Goal: Task Accomplishment & Management: Manage account settings

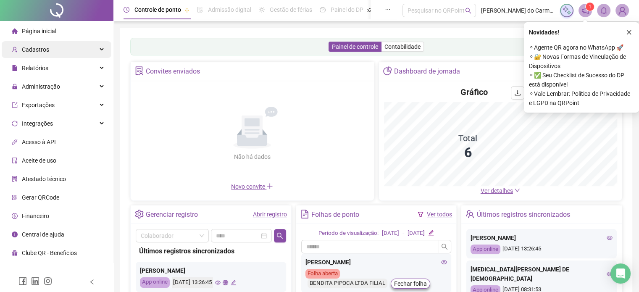
click at [64, 57] on div "Cadastros" at bounding box center [57, 49] width 110 height 17
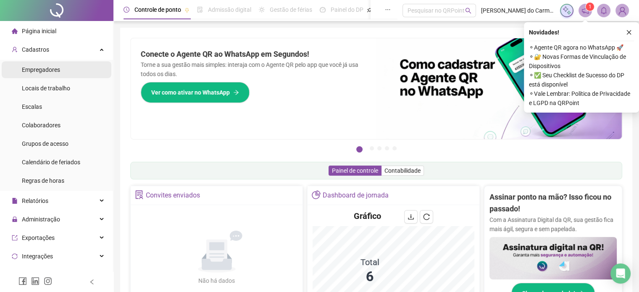
click at [81, 72] on li "Empregadores" at bounding box center [57, 69] width 110 height 17
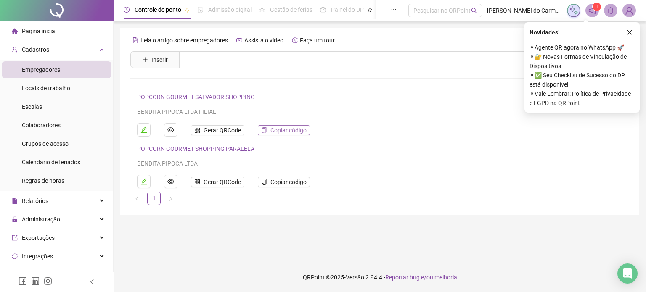
click at [286, 132] on span "Copiar código" at bounding box center [288, 130] width 36 height 9
click at [69, 129] on li "Colaboradores" at bounding box center [57, 125] width 110 height 17
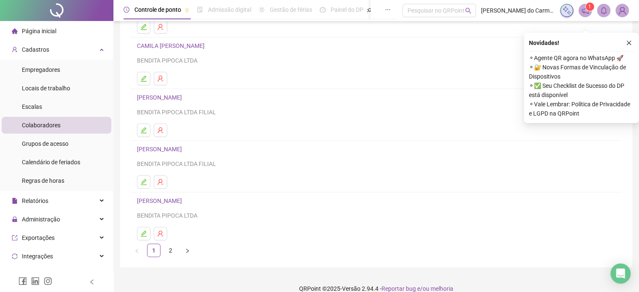
scroll to position [114, 0]
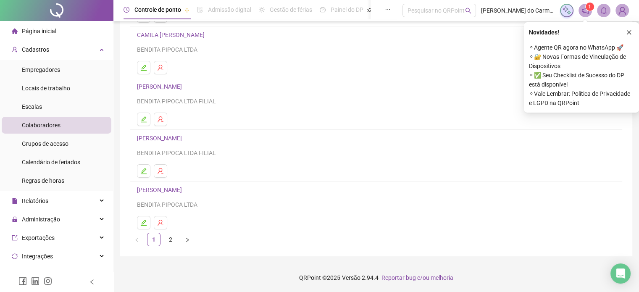
click at [298, 156] on div "BENDITA PIPOCA LTDA FILIAL" at bounding box center [376, 152] width 479 height 9
click at [179, 142] on div "[PERSON_NAME] BENDITA PIPOCA LTDA FILIAL" at bounding box center [376, 145] width 479 height 24
click at [148, 169] on button "button" at bounding box center [143, 170] width 13 height 13
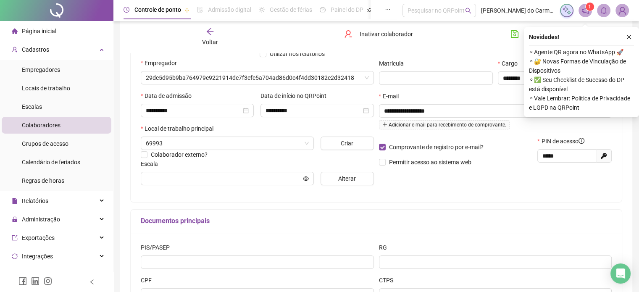
scroll to position [118, 0]
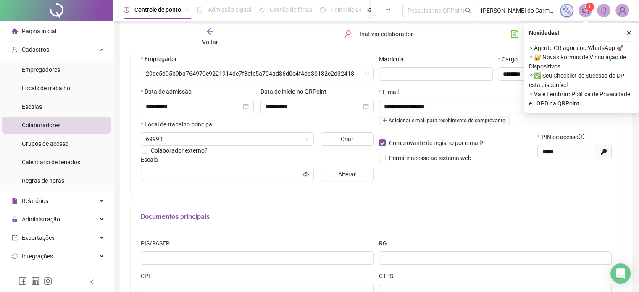
type input "**********"
click at [427, 187] on div "**********" at bounding box center [496, 103] width 238 height 169
